Goal: Task Accomplishment & Management: Complete application form

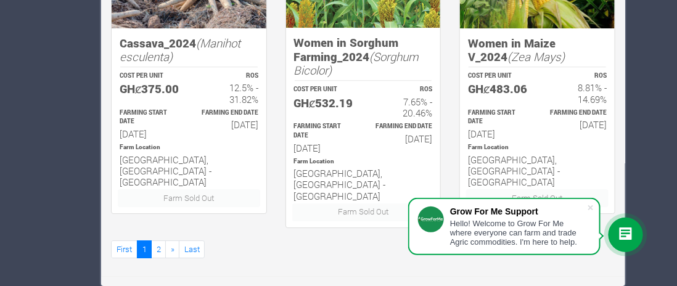
scroll to position [1258, 0]
click at [166, 243] on link "2" at bounding box center [158, 249] width 15 height 18
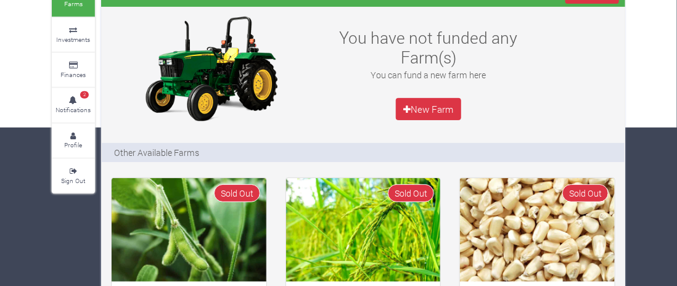
scroll to position [158, 0]
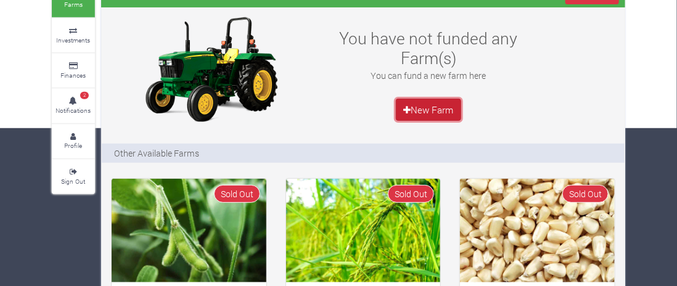
click at [429, 121] on link "New Farm" at bounding box center [428, 110] width 65 height 22
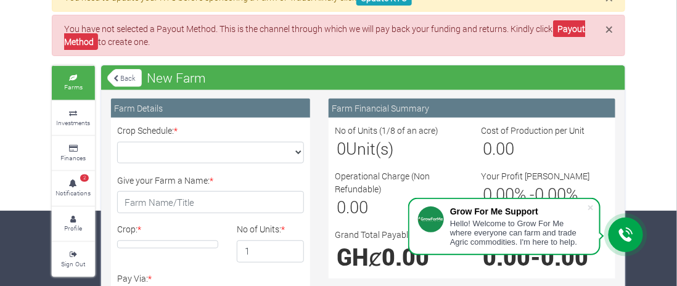
scroll to position [74, 0]
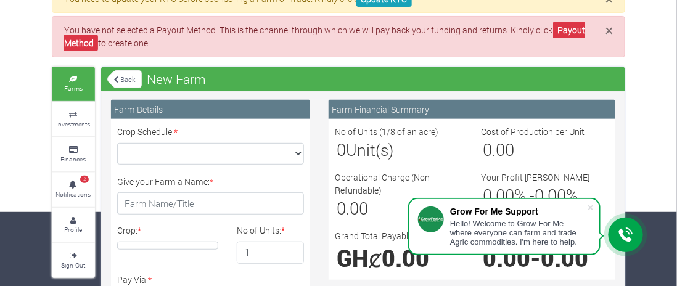
click at [72, 101] on link "Farms" at bounding box center [73, 84] width 43 height 34
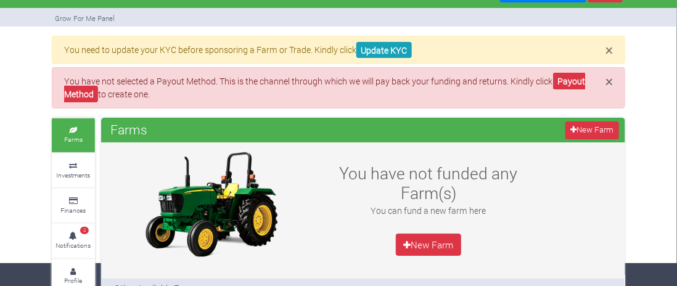
scroll to position [28, 0]
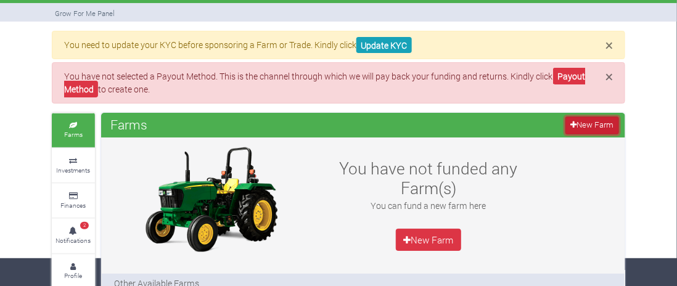
click at [575, 134] on link "New Farm" at bounding box center [592, 126] width 54 height 18
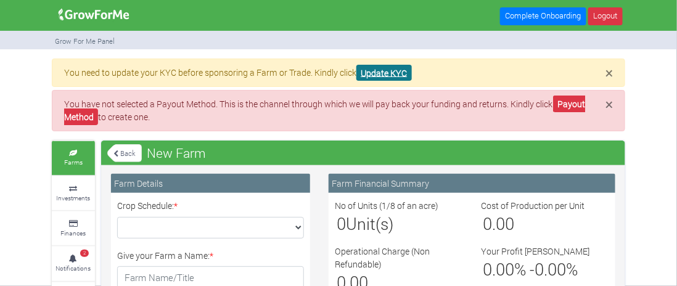
click at [412, 80] on link "Update KYC" at bounding box center [383, 73] width 55 height 17
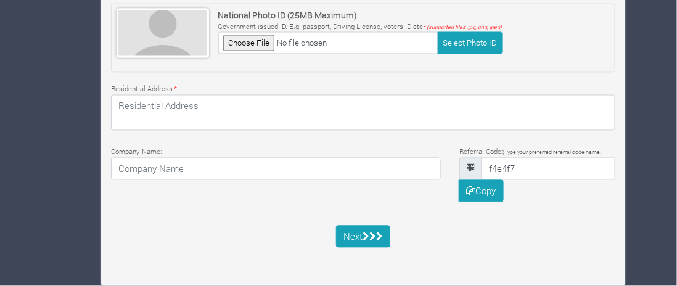
scroll to position [727, 0]
click at [383, 232] on icon "submit" at bounding box center [379, 236] width 7 height 9
type input "24 473 9735"
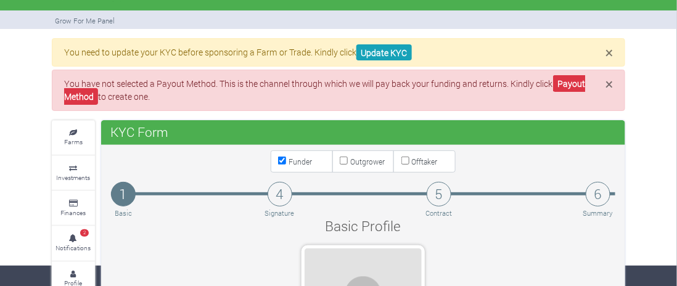
scroll to position [25, 0]
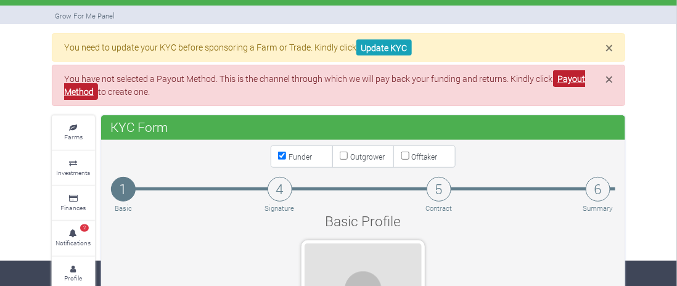
click at [234, 100] on link "Payout Method" at bounding box center [325, 85] width 522 height 30
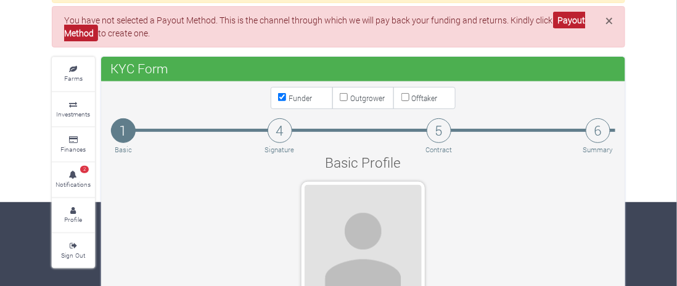
scroll to position [136, 0]
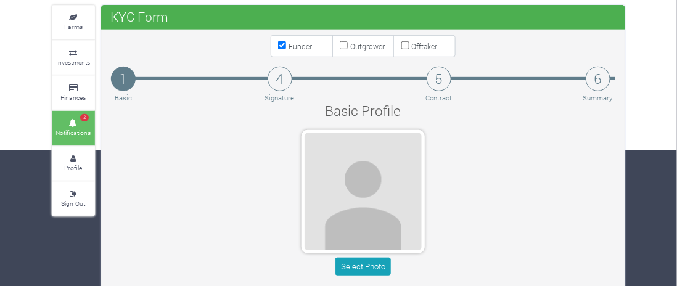
click at [84, 121] on span "2" at bounding box center [84, 117] width 9 height 7
